Goal: Information Seeking & Learning: Learn about a topic

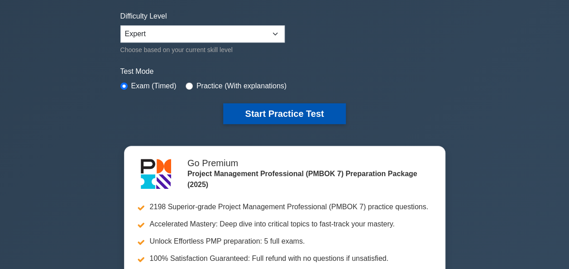
click at [296, 117] on button "Start Practice Test" at bounding box center [284, 113] width 122 height 21
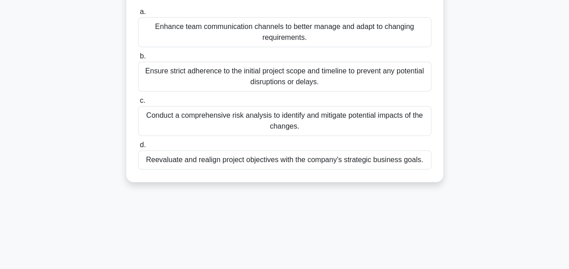
scroll to position [184, 0]
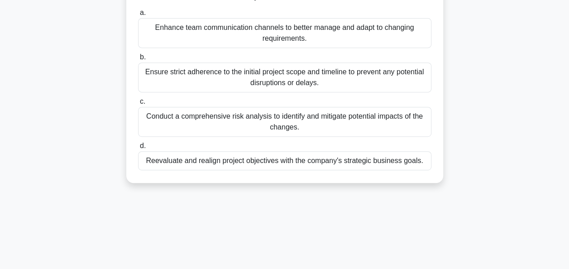
click at [296, 30] on div "Enhance team communication channels to better manage and adapt to changing requ…" at bounding box center [284, 33] width 293 height 30
click at [138, 16] on input "a. Enhance team communication channels to better manage and adapt to changing r…" at bounding box center [138, 13] width 0 height 6
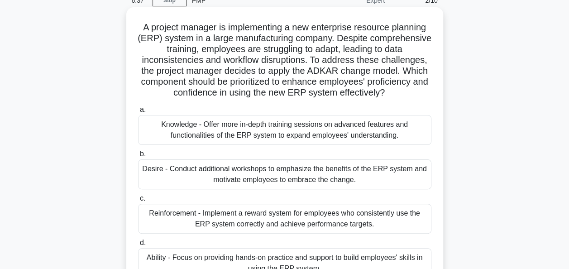
scroll to position [36, 0]
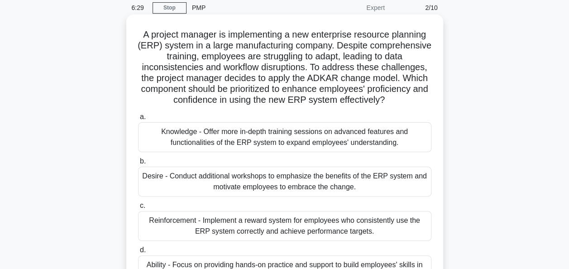
click at [225, 135] on div "Knowledge - Offer more in-depth training sessions on advanced features and func…" at bounding box center [284, 137] width 293 height 30
click at [138, 120] on input "a. Knowledge - Offer more in-depth training sessions on advanced features and f…" at bounding box center [138, 117] width 0 height 6
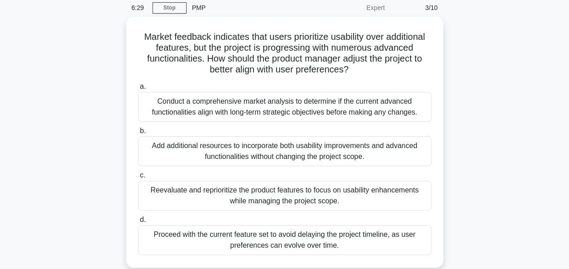
scroll to position [0, 0]
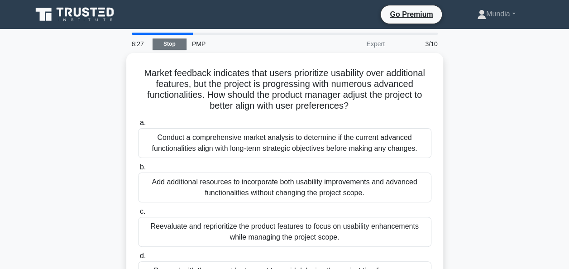
click at [164, 45] on link "Stop" at bounding box center [170, 43] width 34 height 11
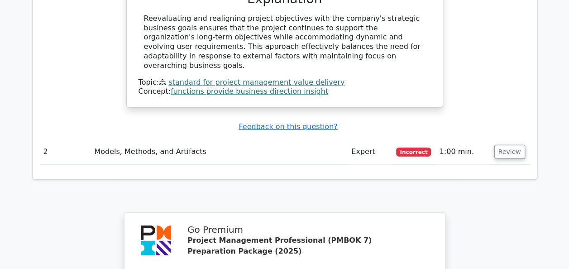
scroll to position [1086, 0]
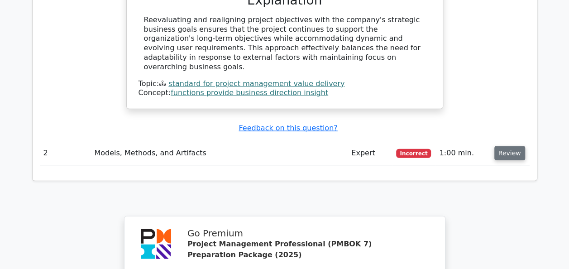
click at [511, 146] on button "Review" at bounding box center [509, 153] width 31 height 14
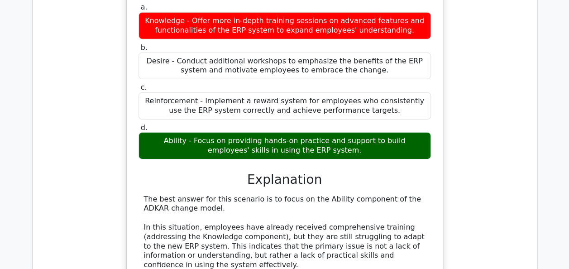
scroll to position [1358, 0]
